Goal: Task Accomplishment & Management: Use online tool/utility

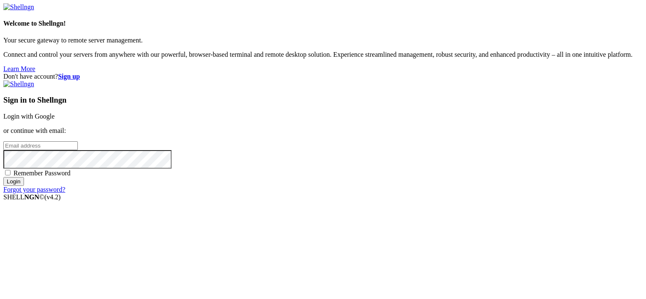
click at [78, 142] on input "email" at bounding box center [40, 145] width 74 height 9
type input "[EMAIL_ADDRESS][DOMAIN_NAME]"
click at [24, 186] on input "Login" at bounding box center [13, 181] width 21 height 9
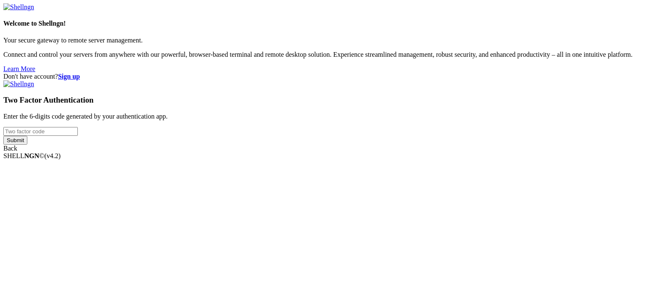
click at [78, 136] on input "number" at bounding box center [40, 131] width 74 height 9
type input "271290"
click at [3, 136] on input "Submit" at bounding box center [15, 140] width 24 height 9
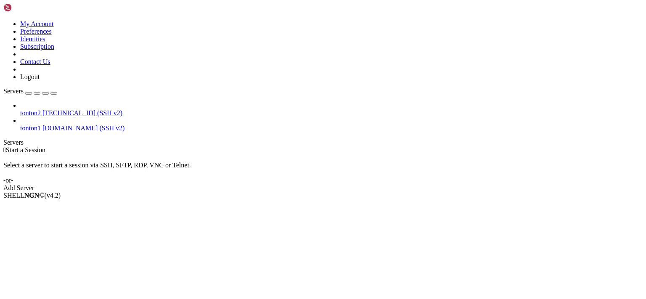
click at [41, 109] on span "tonton2" at bounding box center [30, 112] width 21 height 7
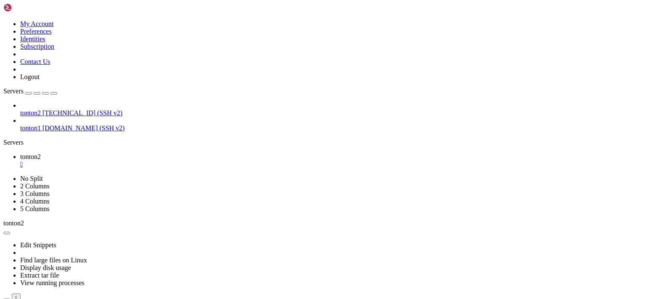
drag, startPoint x: 4, startPoint y: 362, endPoint x: -101, endPoint y: 409, distance: 114.6
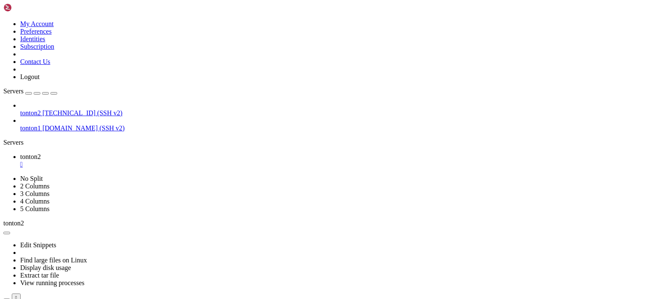
scroll to position [526, 0]
